Goal: Book appointment/travel/reservation

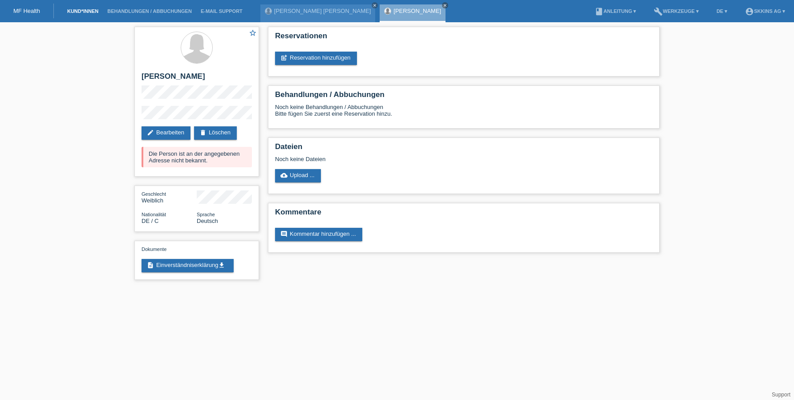
click at [100, 13] on link "Kund*innen" at bounding box center [83, 10] width 40 height 5
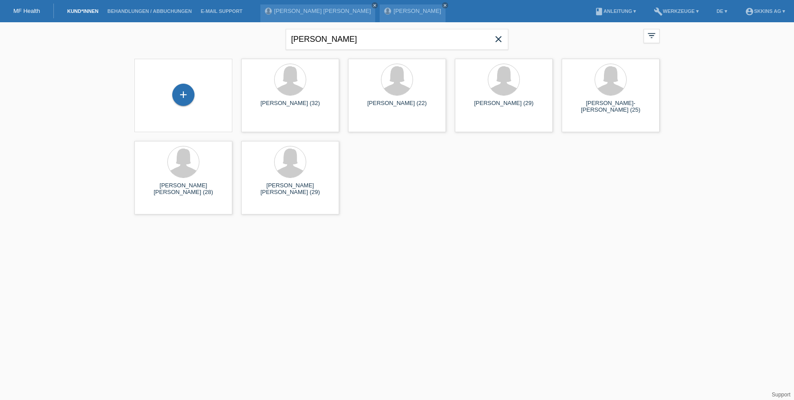
click at [496, 40] on icon "close" at bounding box center [498, 39] width 11 height 11
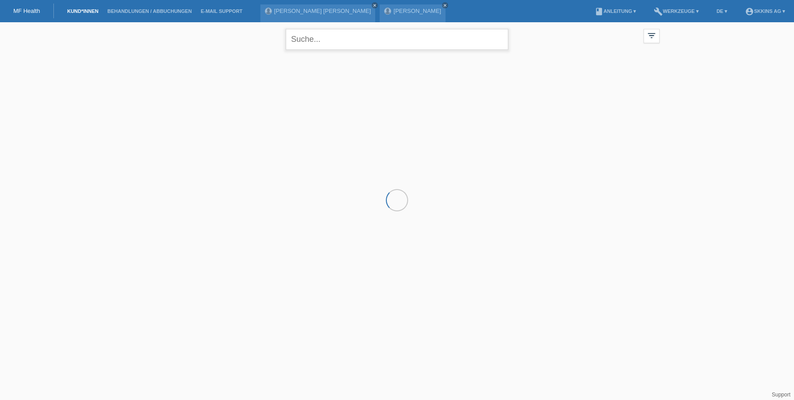
click at [395, 40] on input "text" at bounding box center [397, 39] width 223 height 21
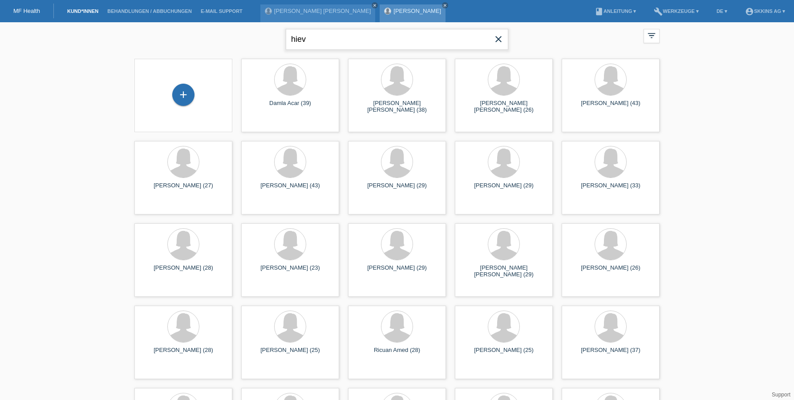
type input "hiev"
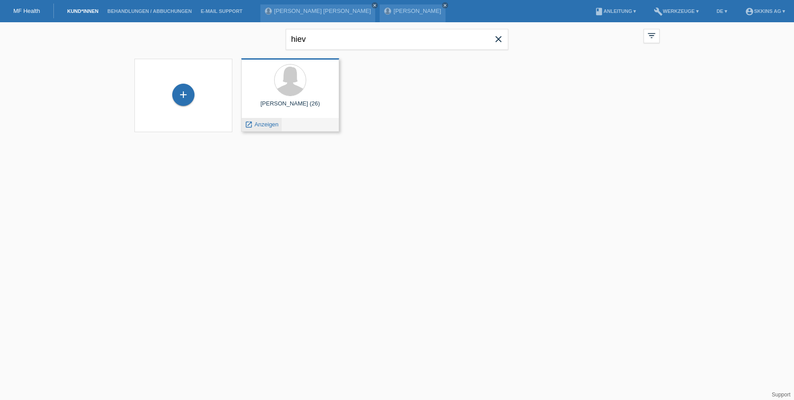
click at [270, 125] on span "Anzeigen" at bounding box center [267, 124] width 24 height 7
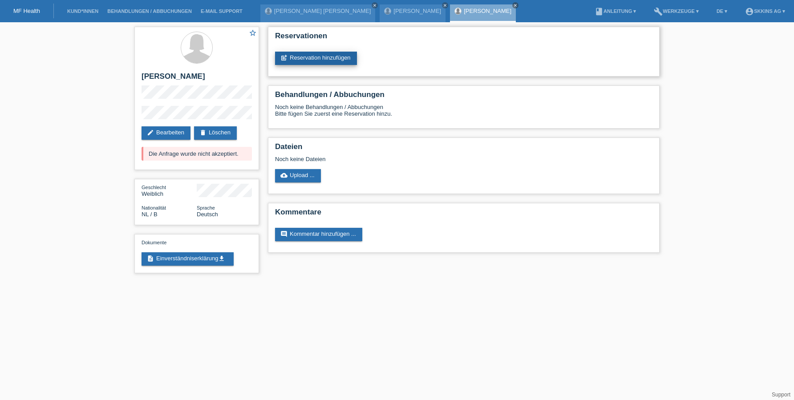
click at [295, 63] on link "post_add Reservation hinzufügen" at bounding box center [316, 58] width 82 height 13
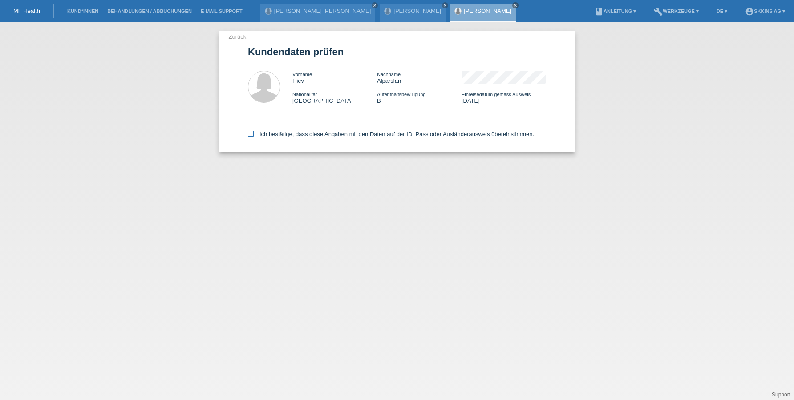
click at [252, 134] on icon at bounding box center [251, 134] width 6 height 6
click at [252, 134] on input "Ich bestätige, dass diese Angaben mit den Daten auf der ID, Pass oder Ausländer…" at bounding box center [251, 134] width 6 height 6
checkbox input "true"
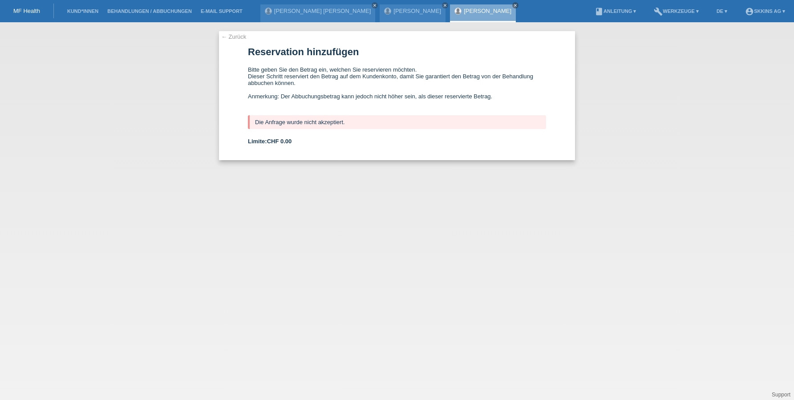
click at [98, 6] on li "Kund*innen" at bounding box center [83, 11] width 40 height 23
click at [92, 8] on link "Kund*innen" at bounding box center [83, 10] width 40 height 5
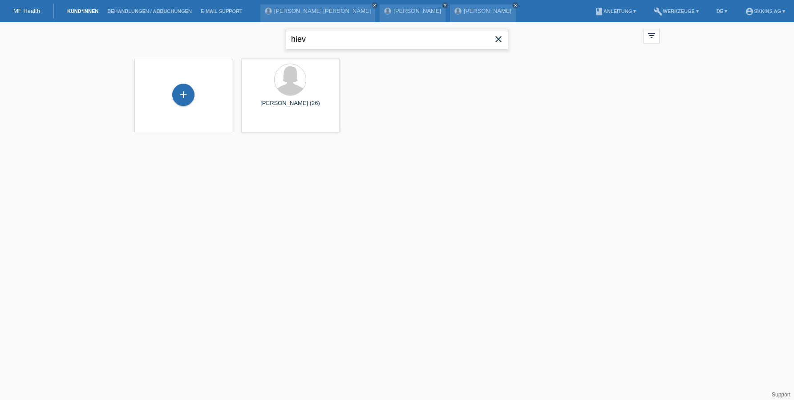
click at [305, 41] on input "hiev" at bounding box center [397, 39] width 223 height 21
type input "h"
type input "k"
type input "jana"
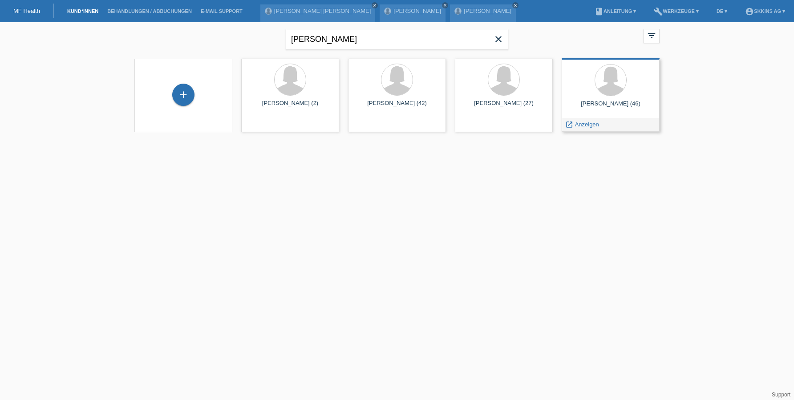
click at [604, 106] on div "Jana Všetičková (46)" at bounding box center [611, 107] width 84 height 14
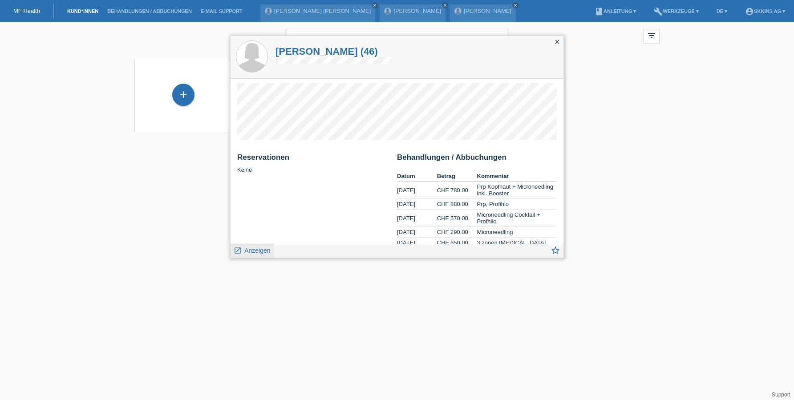
click at [258, 250] on span "Anzeigen" at bounding box center [257, 250] width 26 height 7
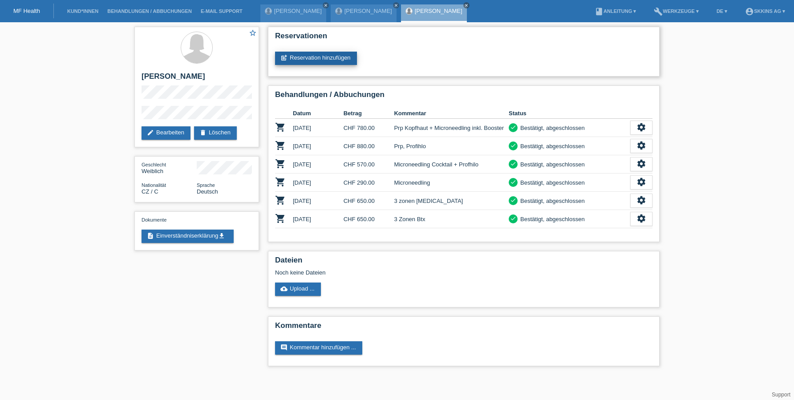
click at [316, 64] on link "post_add Reservation hinzufügen" at bounding box center [316, 58] width 82 height 13
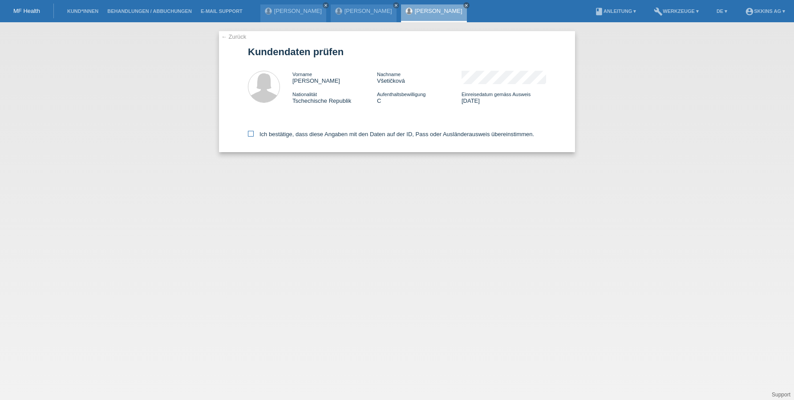
click at [252, 133] on icon at bounding box center [251, 134] width 6 height 6
click at [252, 133] on input "Ich bestätige, dass diese Angaben mit den Daten auf der ID, Pass oder Ausländer…" at bounding box center [251, 134] width 6 height 6
checkbox input "true"
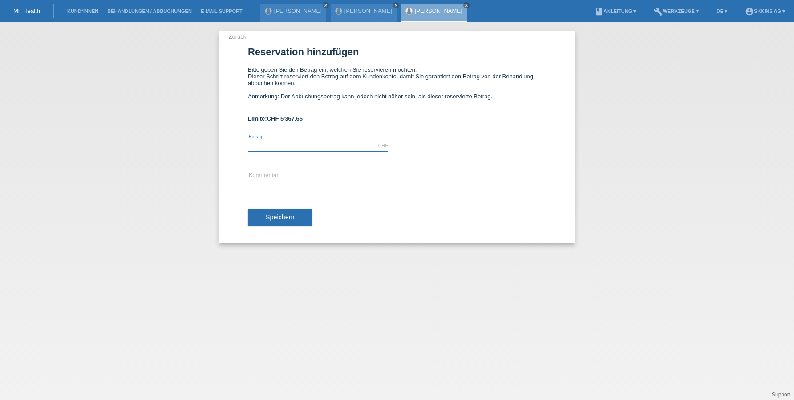
click at [262, 145] on input "text" at bounding box center [318, 145] width 140 height 11
type input "5000.00"
click at [266, 170] on div "error Kommentar" at bounding box center [318, 176] width 140 height 30
click at [266, 174] on input "text" at bounding box center [318, 175] width 140 height 11
type input "Behandlungen"
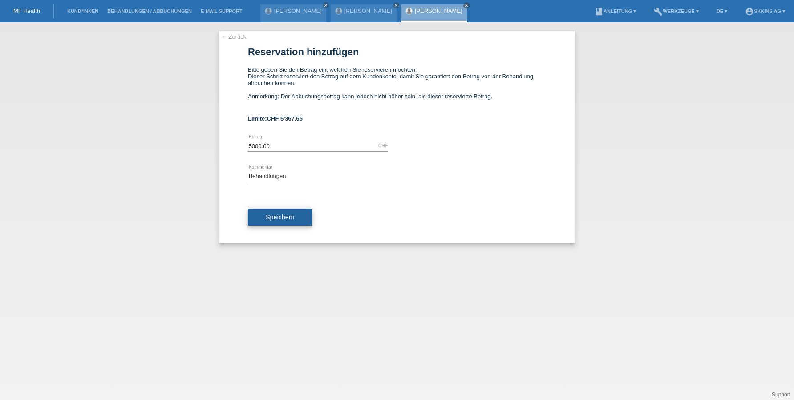
click at [262, 219] on button "Speichern" at bounding box center [280, 217] width 64 height 17
